Goal: Task Accomplishment & Management: Use online tool/utility

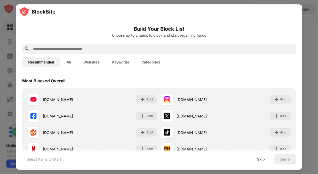
click at [154, 31] on h6 "Build Your Block List" at bounding box center [159, 29] width 274 height 8
click at [163, 44] on div at bounding box center [159, 49] width 274 height 10
click at [152, 51] on input "text" at bounding box center [162, 49] width 261 height 6
click at [123, 58] on button "Keywords" at bounding box center [120, 62] width 30 height 10
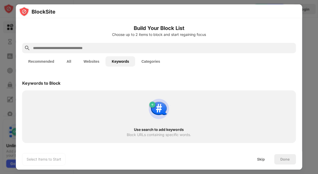
click at [139, 49] on input "text" at bounding box center [162, 48] width 261 height 6
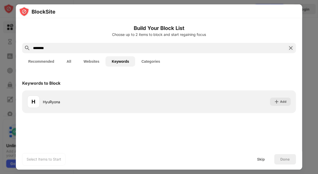
click at [139, 50] on input "********" at bounding box center [158, 48] width 253 height 6
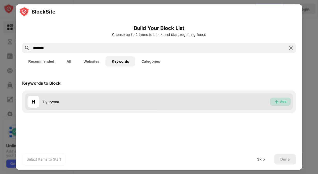
click at [285, 101] on div "Add" at bounding box center [283, 101] width 6 height 5
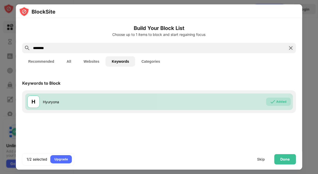
click at [174, 46] on input "********" at bounding box center [158, 48] width 253 height 6
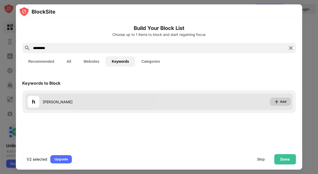
type input "*********"
click at [284, 104] on div "Add" at bounding box center [283, 101] width 6 height 5
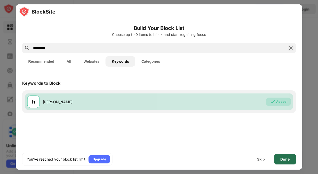
click at [286, 161] on div "Done" at bounding box center [285, 159] width 22 height 10
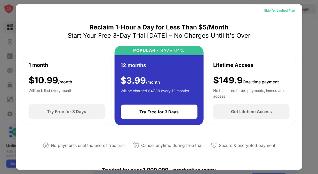
click at [277, 10] on div "Skip for Limited Plan" at bounding box center [278, 10] width 31 height 5
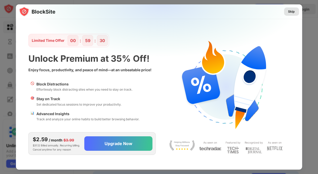
click at [292, 7] on img at bounding box center [162, 54] width 286 height 101
click at [291, 11] on div "Skip" at bounding box center [291, 11] width 7 height 5
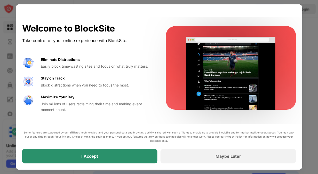
click at [116, 161] on div "I Accept" at bounding box center [89, 156] width 135 height 14
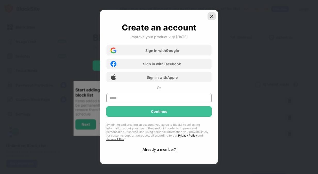
click at [210, 19] on img at bounding box center [211, 16] width 5 height 5
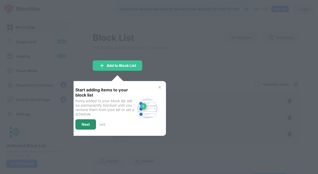
click at [86, 119] on div "Next" at bounding box center [85, 124] width 21 height 10
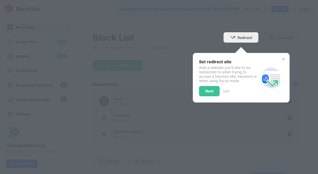
click at [224, 49] on div at bounding box center [159, 87] width 318 height 174
click at [208, 90] on div "Next" at bounding box center [209, 91] width 8 height 4
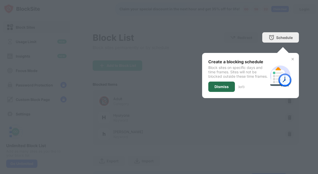
click at [219, 89] on div "Dismiss" at bounding box center [221, 87] width 14 height 4
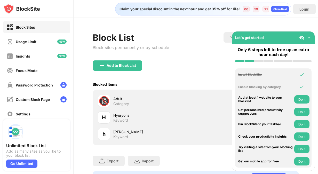
click at [196, 74] on div "Add to Block List" at bounding box center [196, 69] width 206 height 19
click at [310, 39] on img at bounding box center [308, 37] width 5 height 5
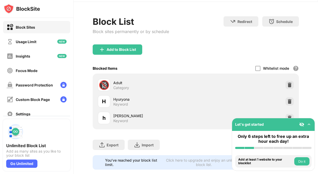
scroll to position [30, 0]
